Goal: Information Seeking & Learning: Learn about a topic

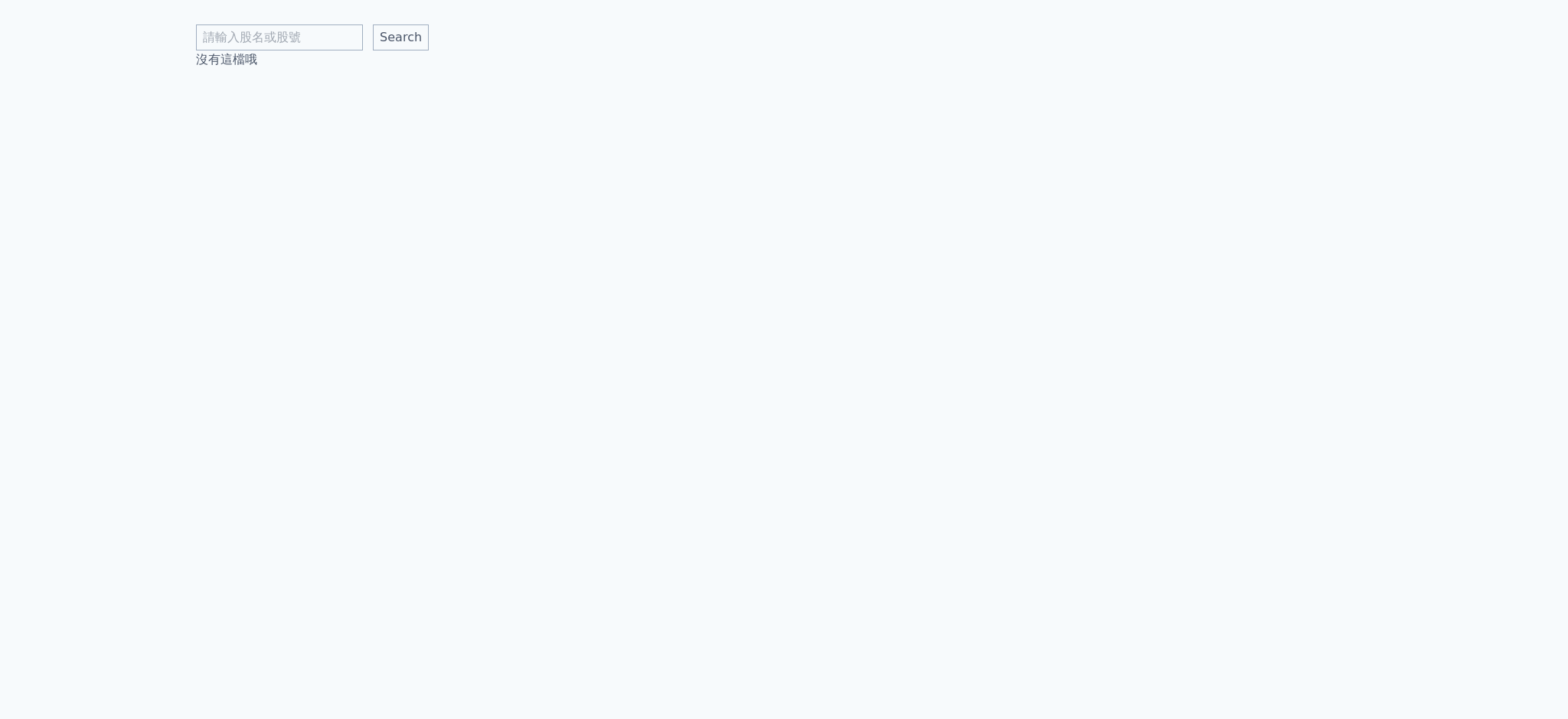
click at [245, 38] on input "text" at bounding box center [279, 37] width 167 height 26
type input "群翊"
click at [372, 25] on input "Search" at bounding box center [400, 37] width 56 height 26
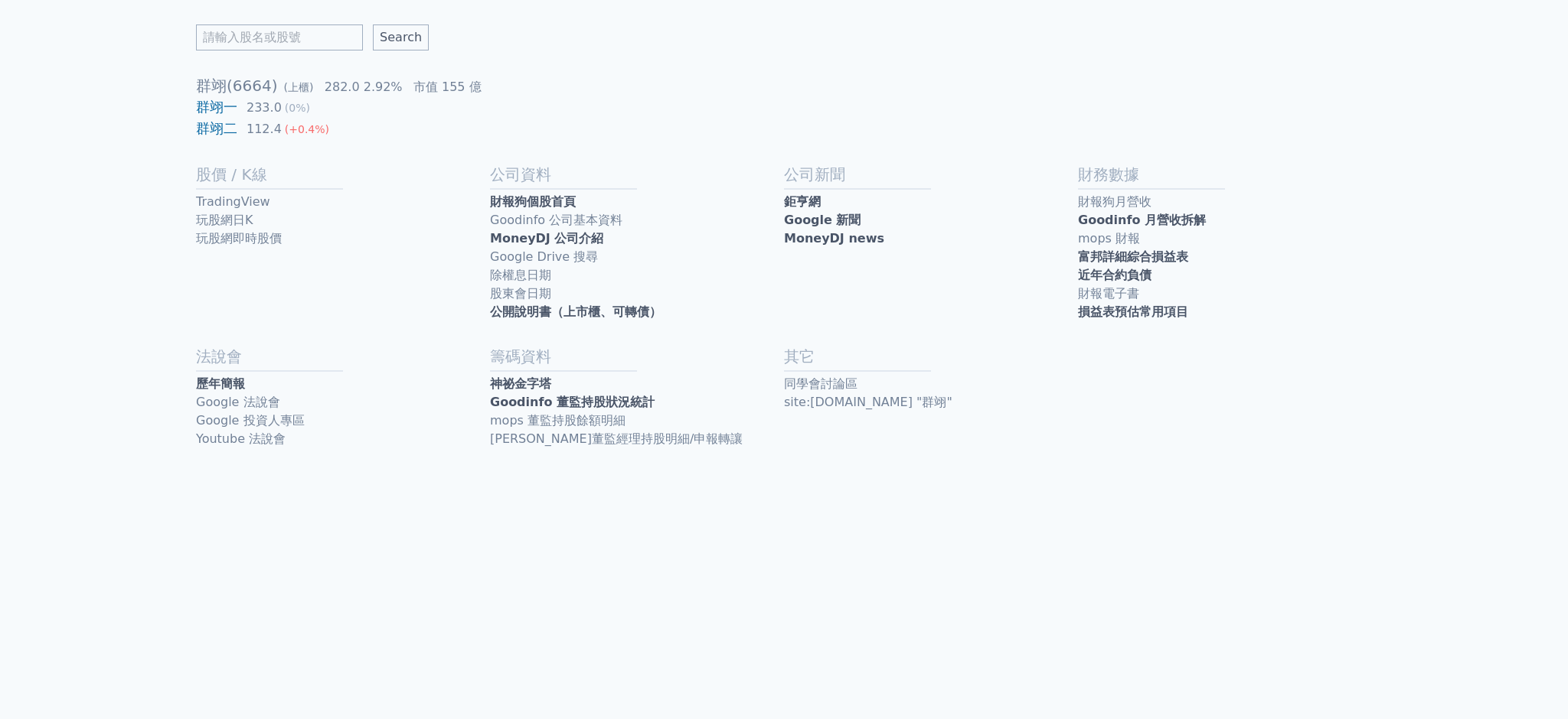
click at [1154, 274] on link "近年合約負債" at bounding box center [1225, 275] width 294 height 18
click at [243, 38] on input "text" at bounding box center [279, 37] width 167 height 26
type input "青新"
click at [372, 25] on input "Search" at bounding box center [400, 37] width 56 height 26
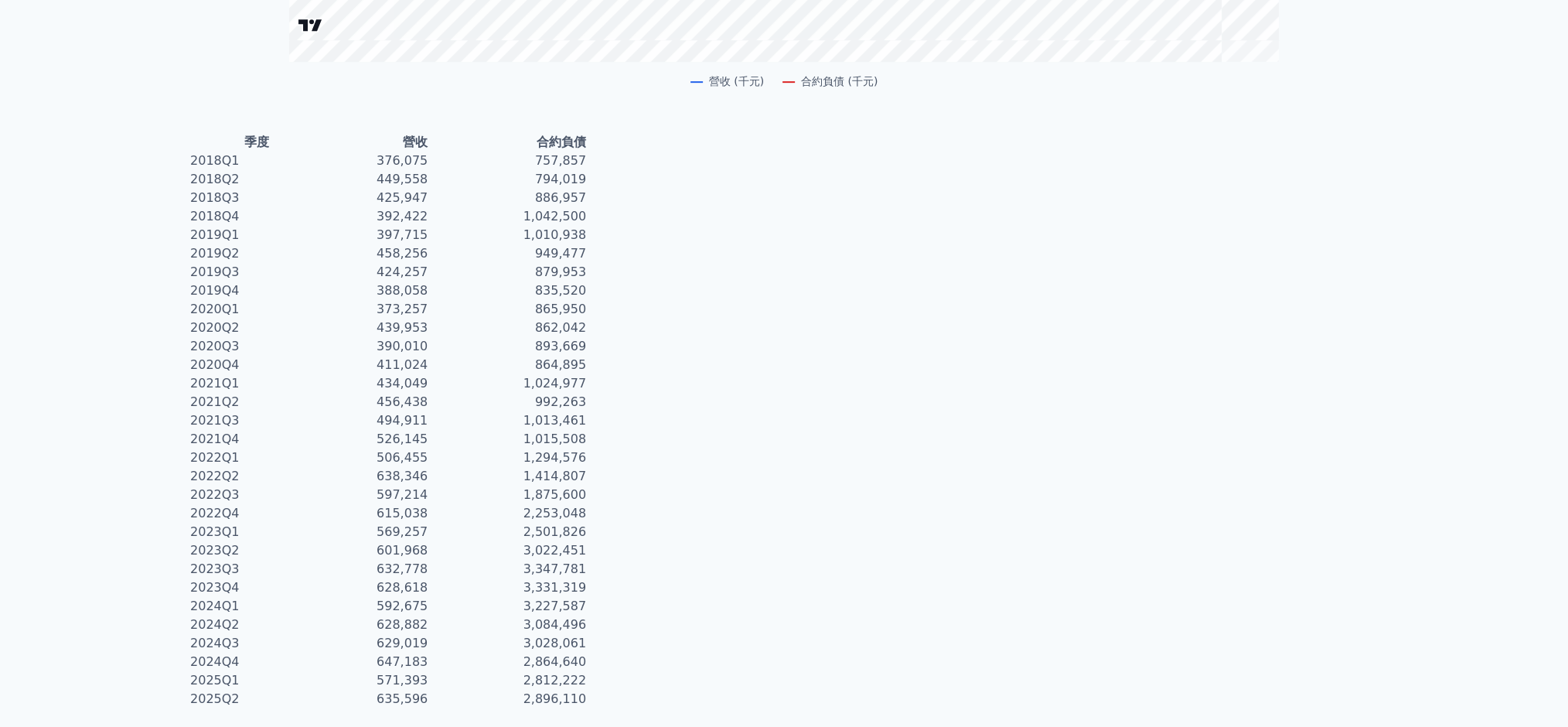
scroll to position [763, 0]
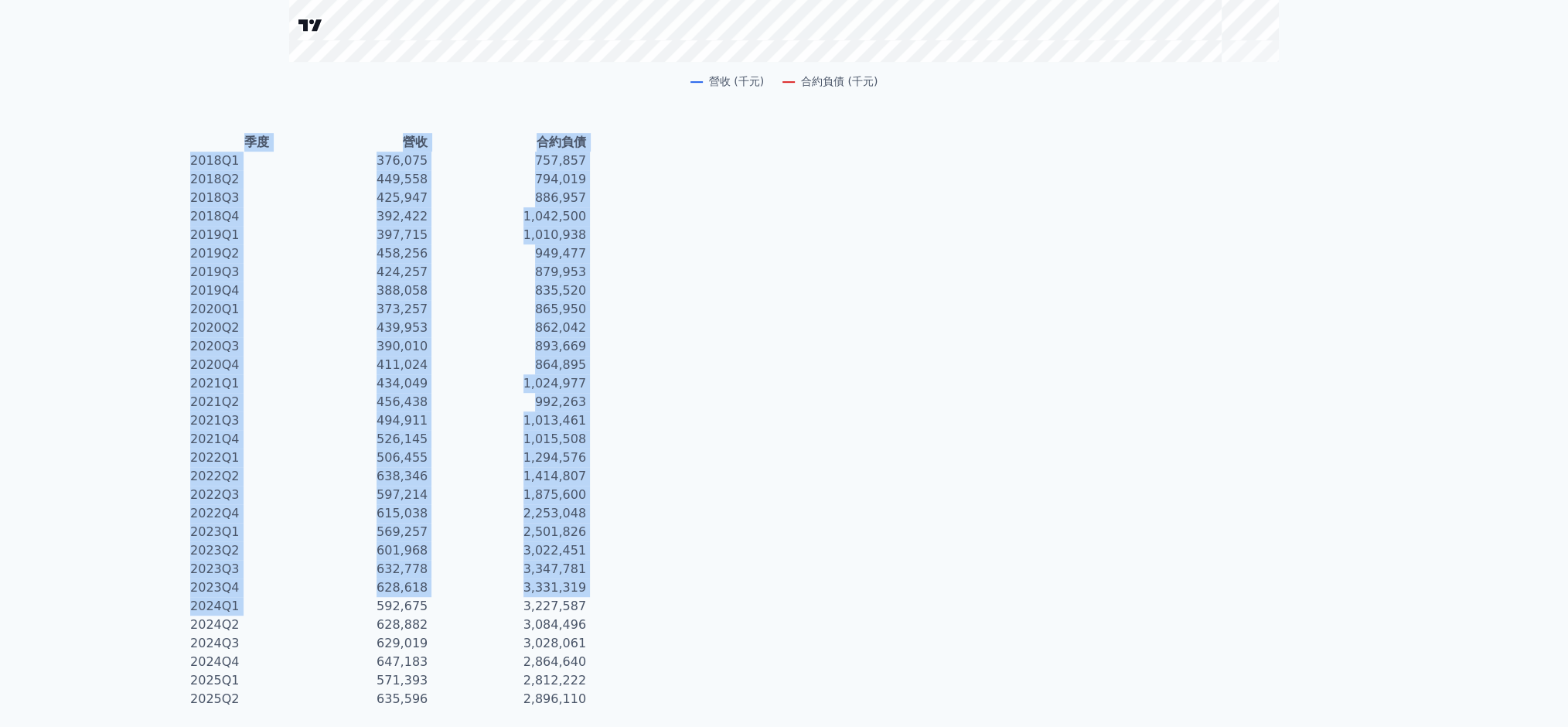
drag, startPoint x: 373, startPoint y: 606, endPoint x: 604, endPoint y: 703, distance: 250.5
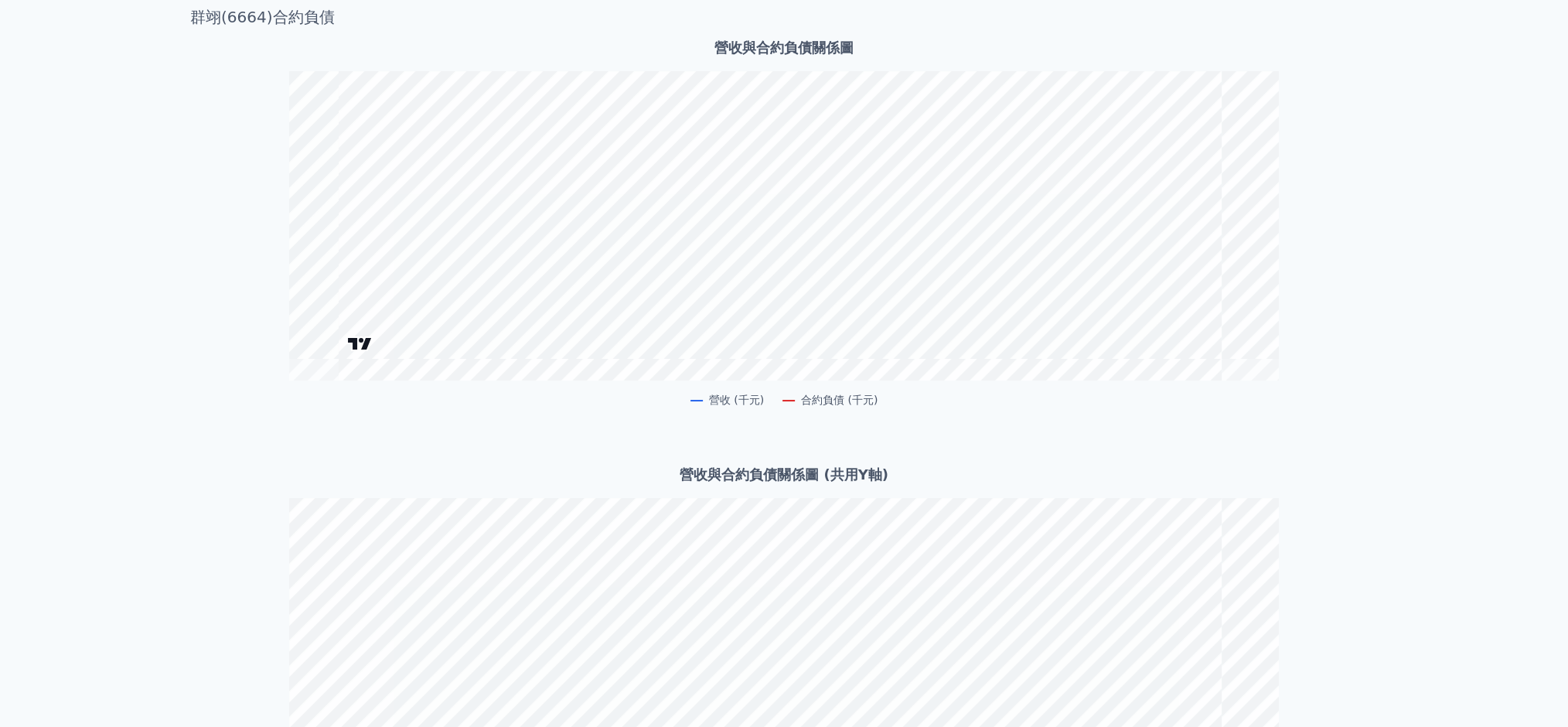
scroll to position [0, 0]
click at [1436, 337] on div "群翊(6664)合約負債 營收與合約負債關係圖 2024Q3 營收: 629,019 千元 合約負債: 3,028,061 千元 營收 (千元) 合約負債 (…" at bounding box center [784, 738] width 1568 height 1477
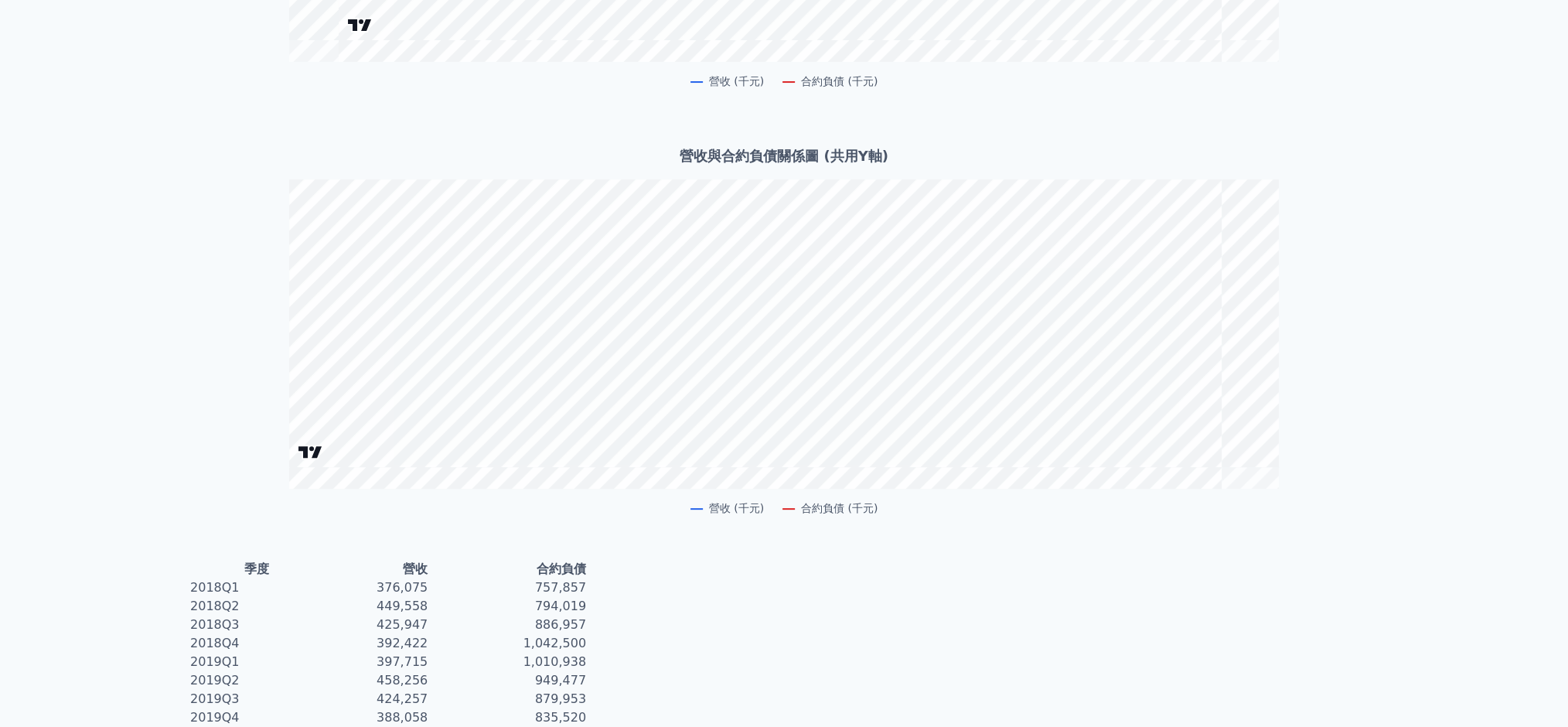
scroll to position [309, 0]
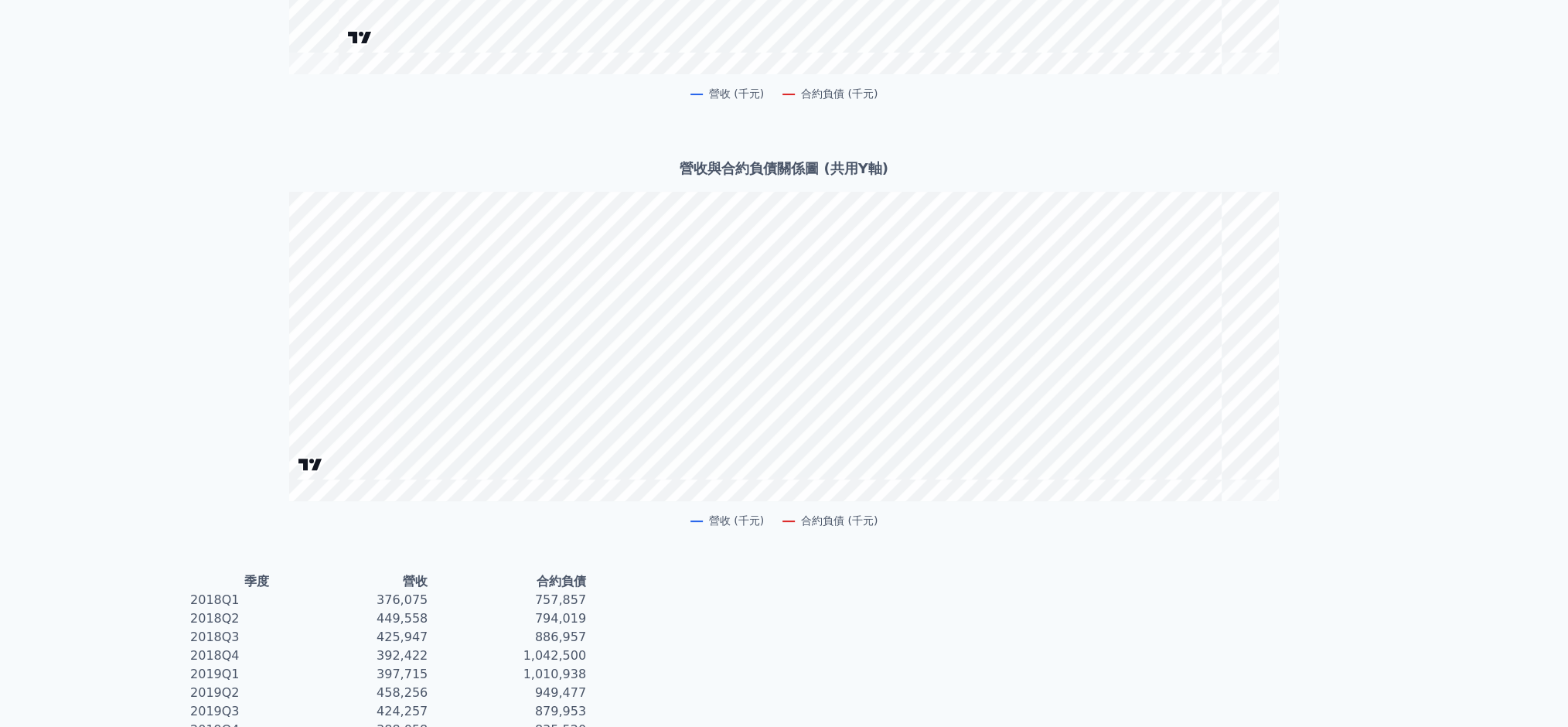
click at [965, 574] on div "群翊(6664)合約負債 營收與合約負債關係圖 2022Q3 營收: 597,214 千元 合約負債: 1,875,600 千元 營收 (千元) 合約負債 (…" at bounding box center [784, 429] width 1188 height 1477
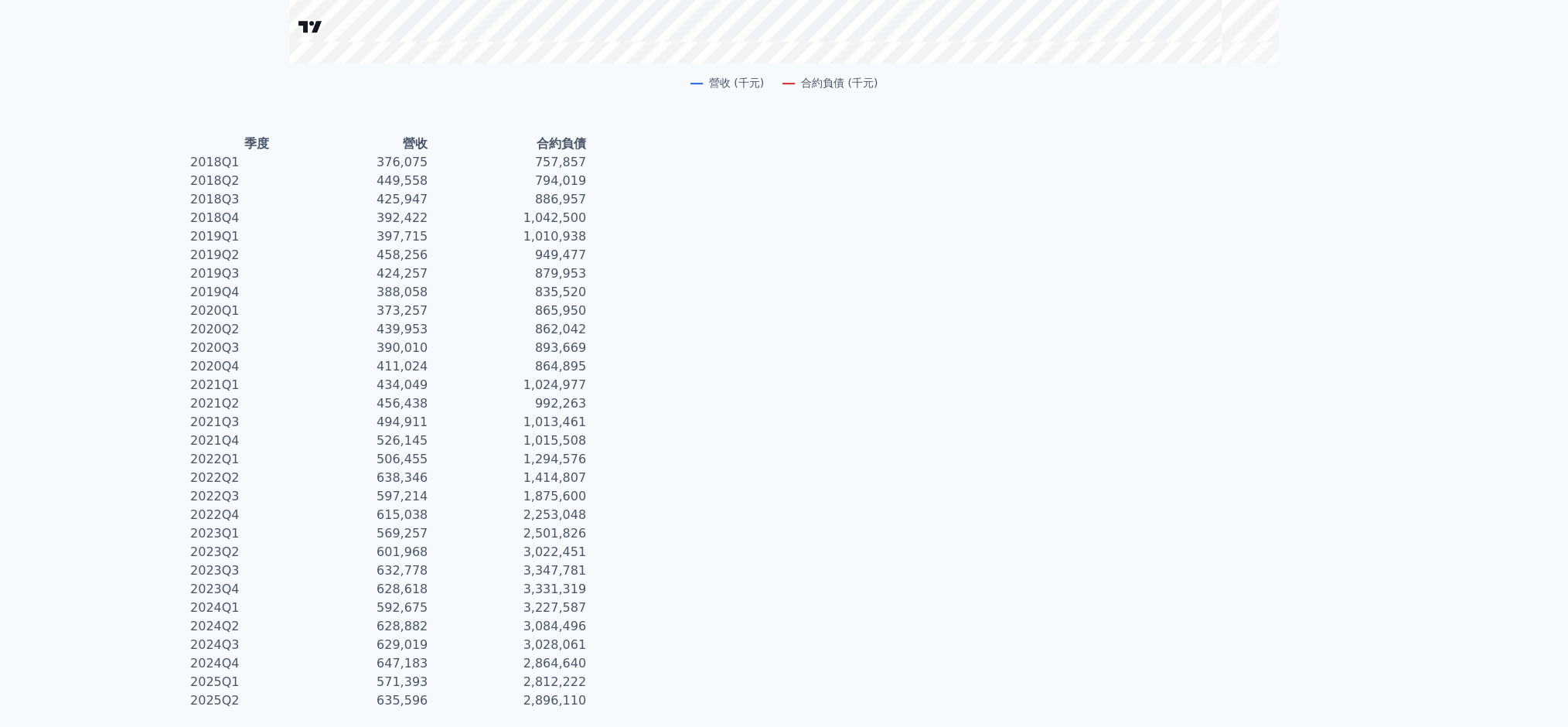
scroll to position [748, 0]
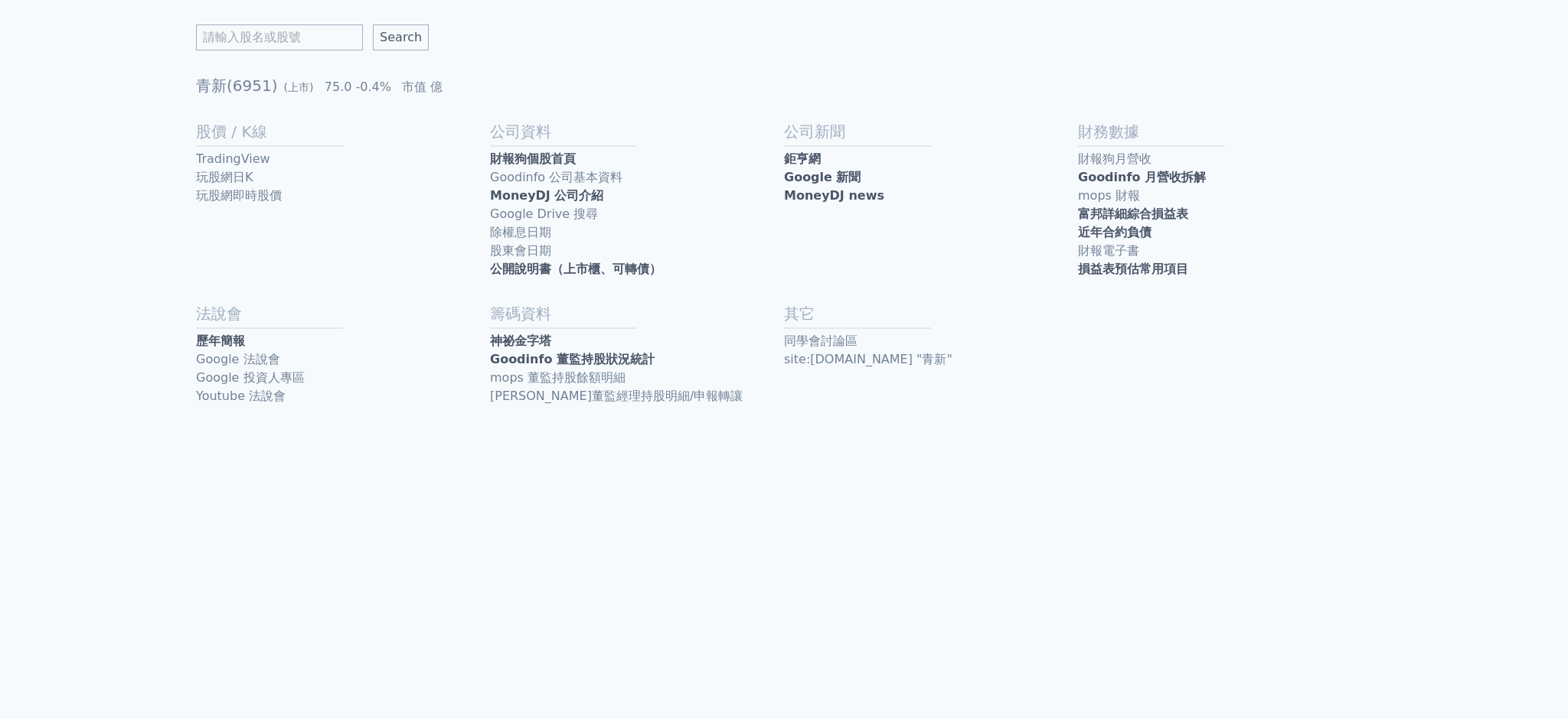
click at [1162, 227] on link "近年合約負債" at bounding box center [1225, 232] width 294 height 18
click at [1164, 226] on link "近年合約負債" at bounding box center [1225, 232] width 294 height 18
